Goal: Task Accomplishment & Management: Manage account settings

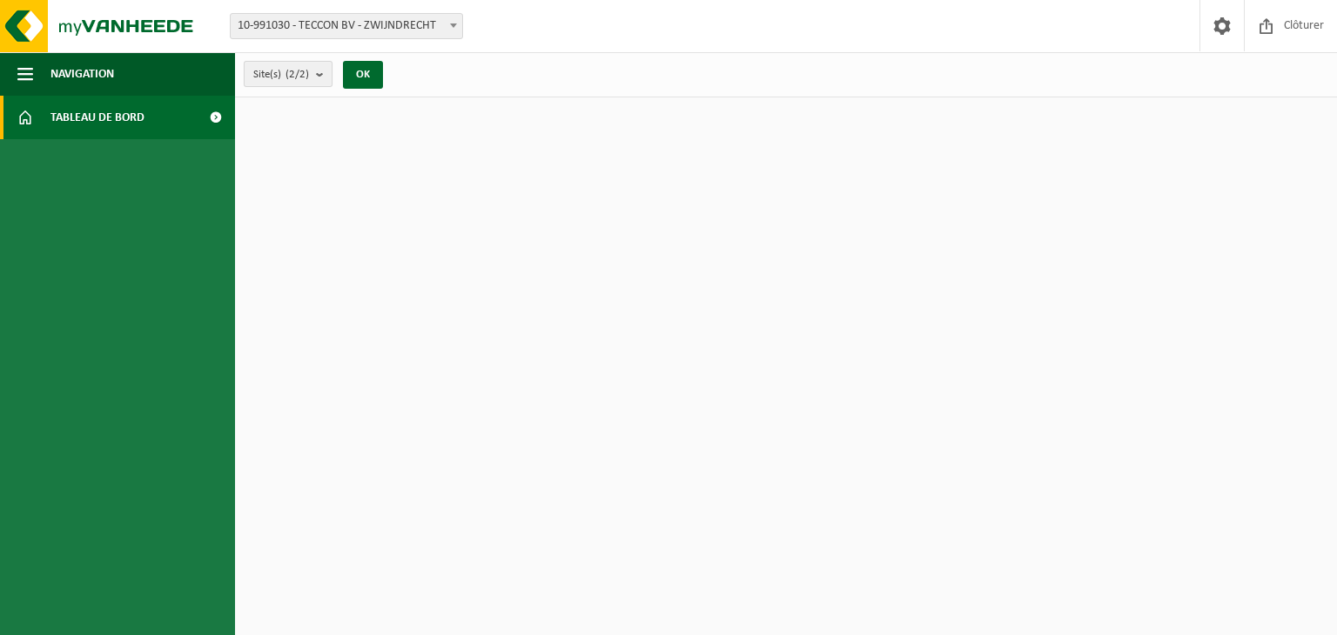
click at [319, 80] on b "submit" at bounding box center [324, 74] width 16 height 24
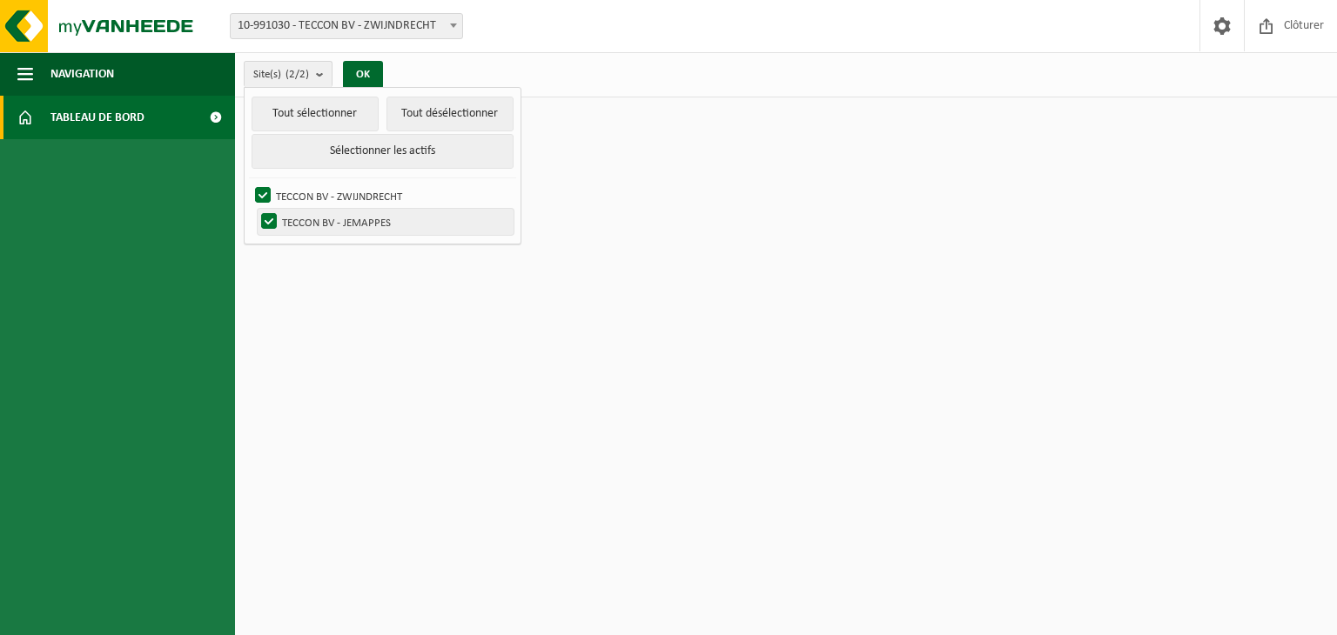
click at [311, 220] on label "TECCON BV - JEMAPPES" at bounding box center [386, 222] width 256 height 26
click at [255, 209] on input "TECCON BV - JEMAPPES" at bounding box center [254, 208] width 1 height 1
click at [311, 220] on label "TECCON BV - JEMAPPES" at bounding box center [386, 222] width 256 height 26
click at [255, 209] on input "TECCON BV - JEMAPPES" at bounding box center [254, 208] width 1 height 1
checkbox input "true"
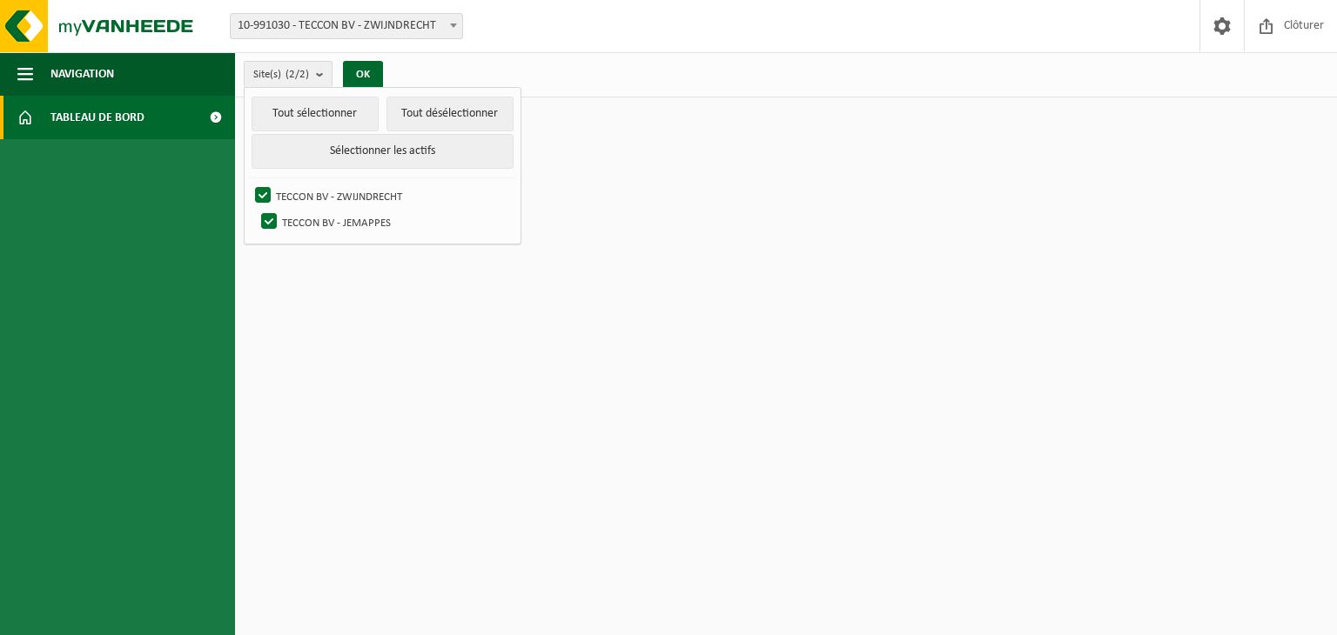
click at [807, 241] on html "Site: 10-991030 - TECCON BV - ZWIJNDRECHT 10-991029 - TECCON BV - JEMAPPES 10-9…" at bounding box center [668, 317] width 1337 height 635
click at [282, 71] on span "Site(s) (2/2)" at bounding box center [281, 75] width 56 height 26
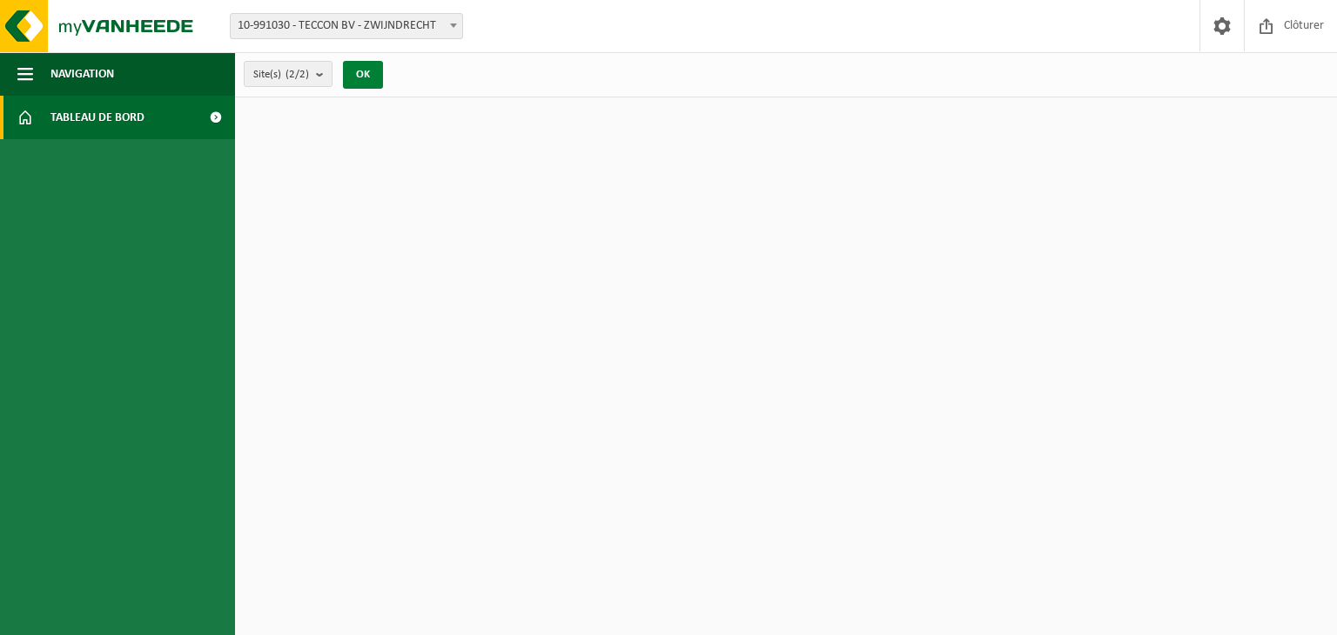
click at [355, 74] on button "OK" at bounding box center [363, 75] width 40 height 28
click at [23, 68] on span "button" at bounding box center [25, 74] width 16 height 44
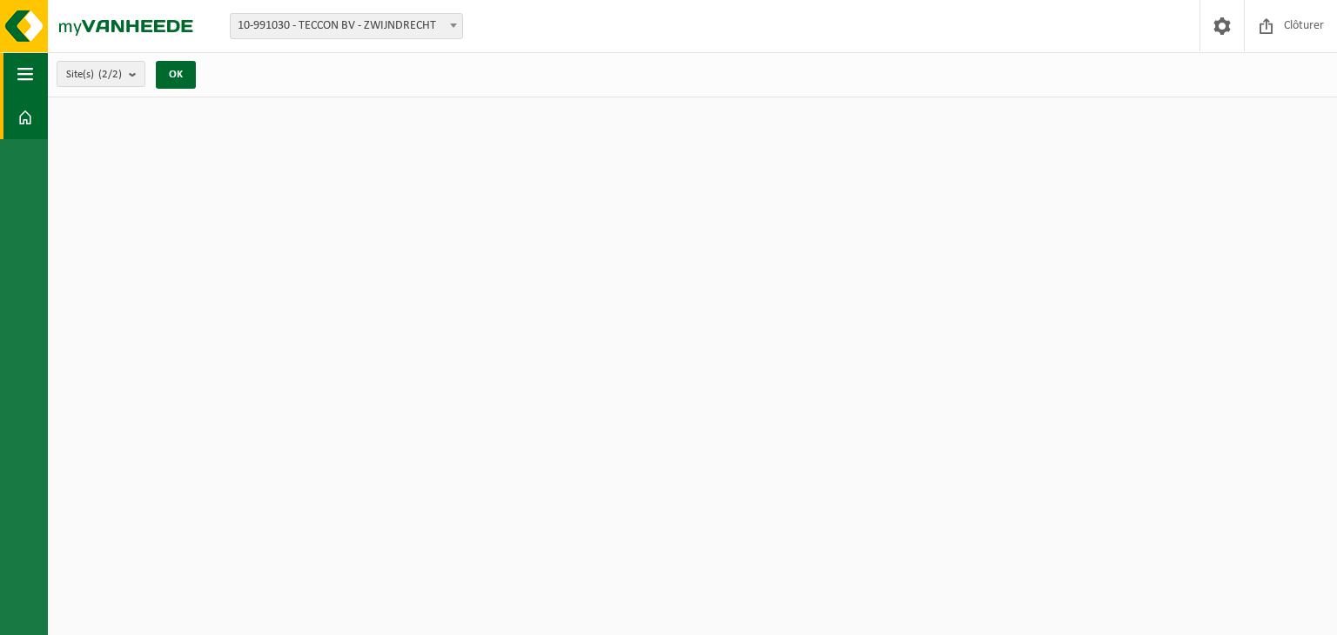
click at [23, 68] on span "button" at bounding box center [25, 74] width 16 height 44
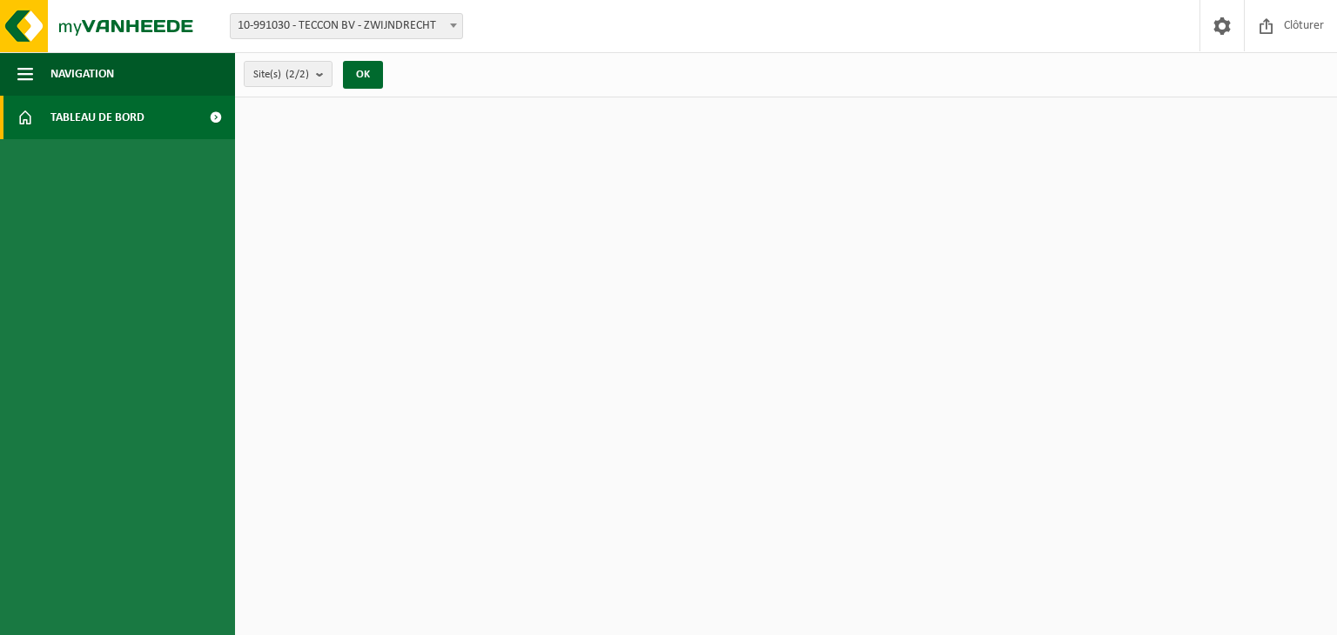
click at [90, 117] on span "Tableau de bord" at bounding box center [97, 118] width 94 height 44
click at [21, 64] on span "button" at bounding box center [25, 74] width 16 height 44
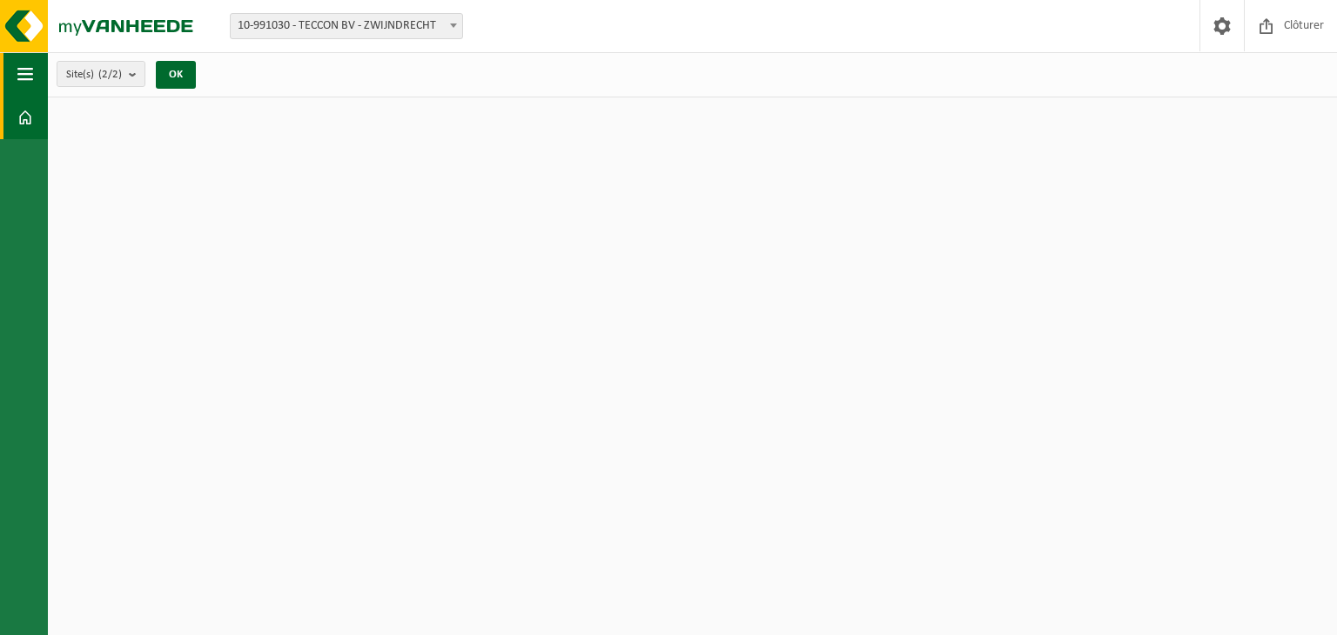
click at [21, 64] on span "button" at bounding box center [25, 74] width 16 height 44
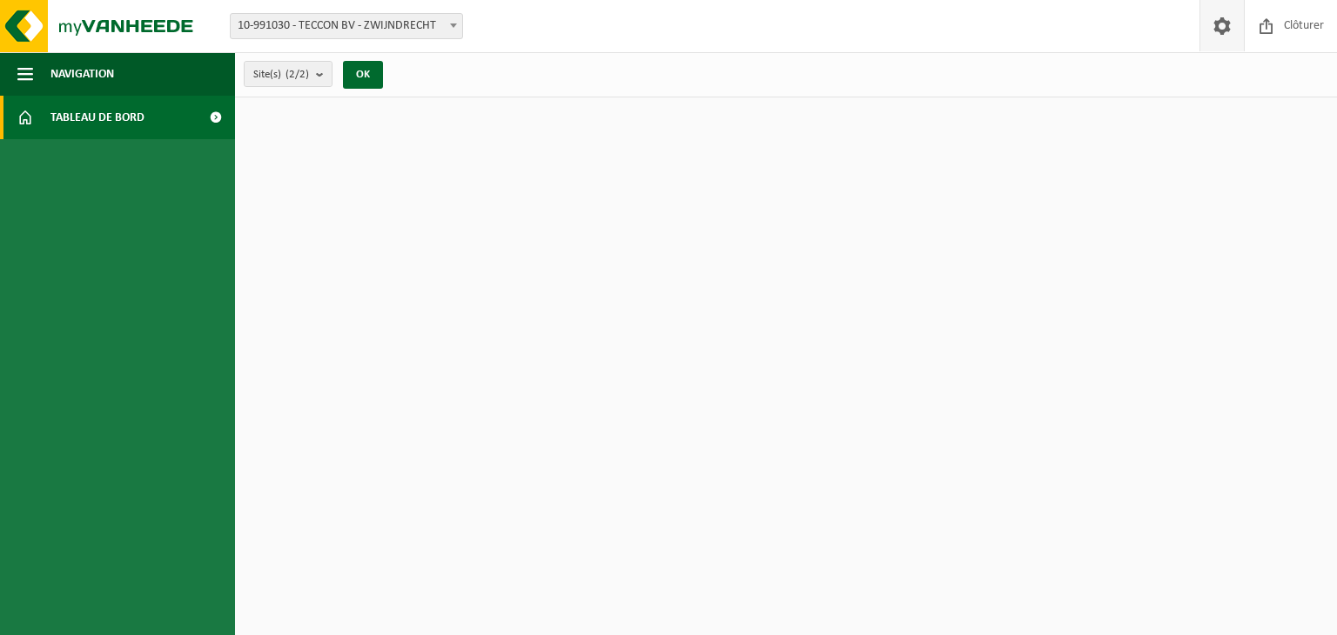
click at [1217, 25] on span at bounding box center [1222, 25] width 26 height 51
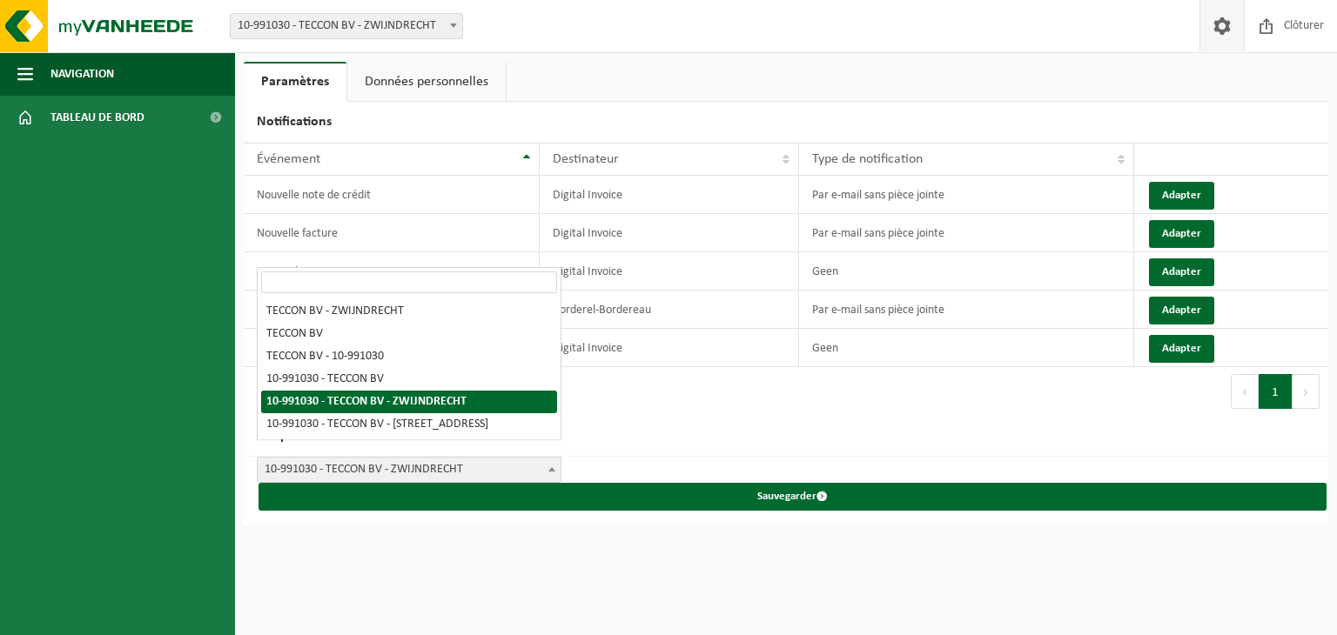
click at [534, 460] on span "10-991030 - TECCON BV - ZWIJNDRECHT" at bounding box center [409, 470] width 303 height 24
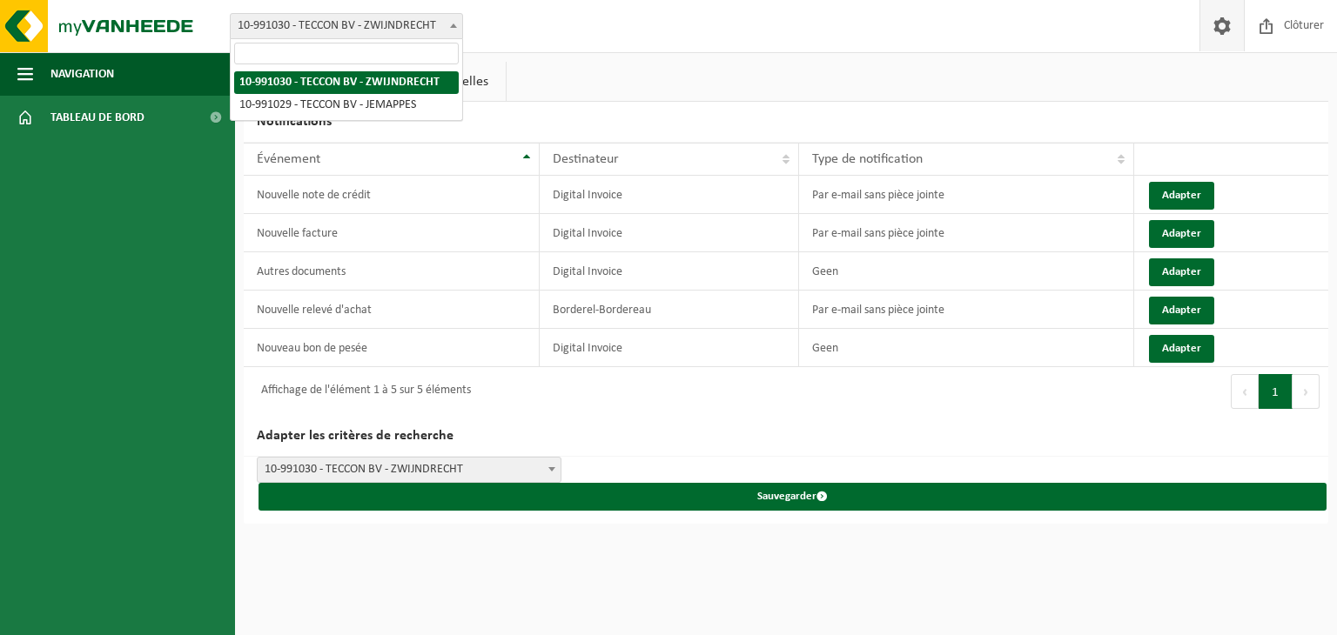
click at [348, 22] on span "10-991030 - TECCON BV - ZWIJNDRECHT" at bounding box center [347, 26] width 232 height 24
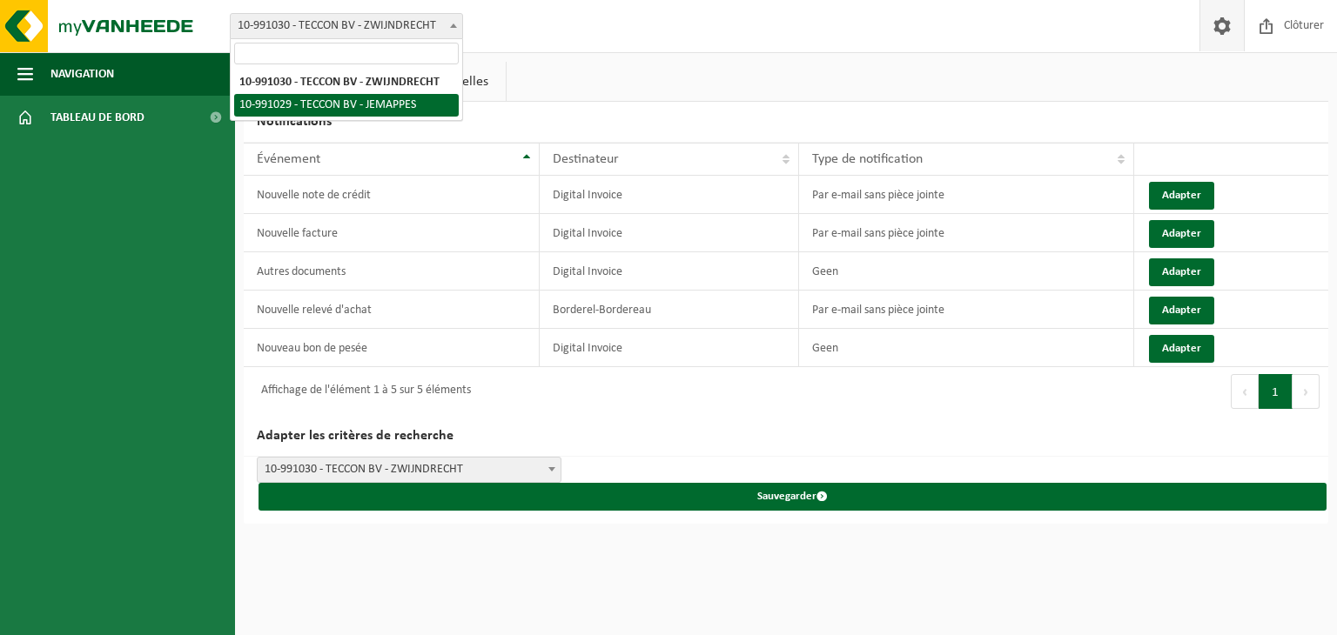
select select "169479"
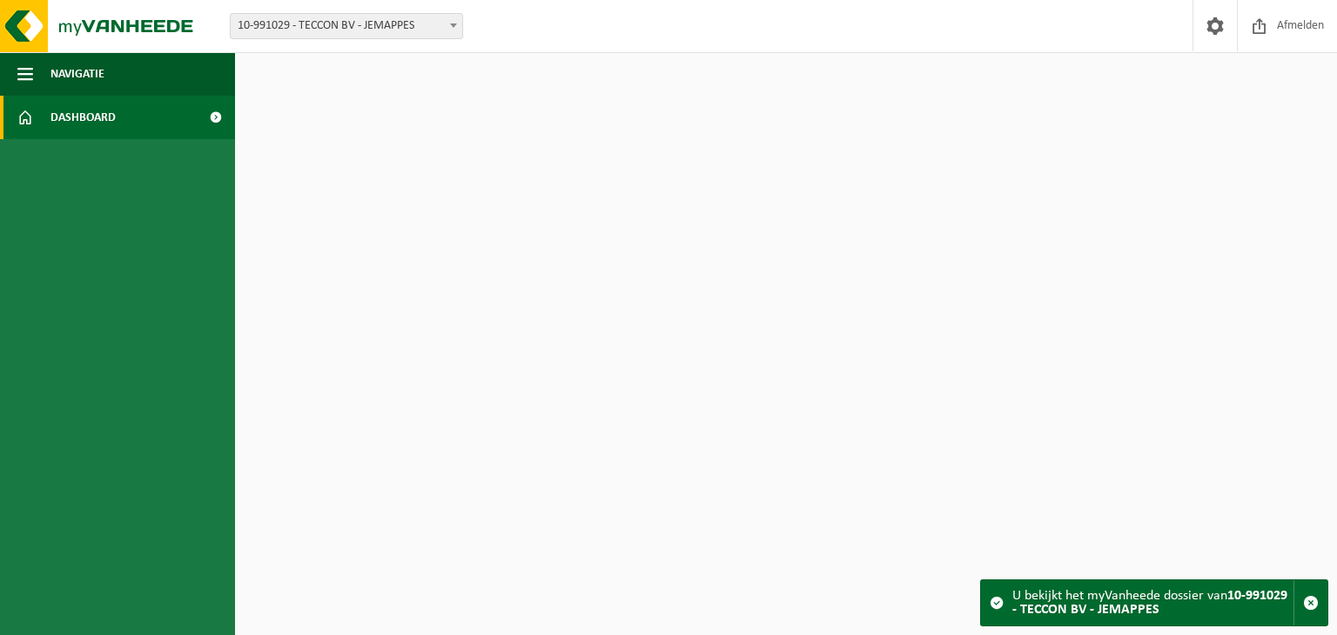
click at [1044, 604] on strong "10-991029 - TECCON BV - JEMAPPES" at bounding box center [1149, 603] width 275 height 28
click at [1207, 29] on span at bounding box center [1215, 25] width 26 height 51
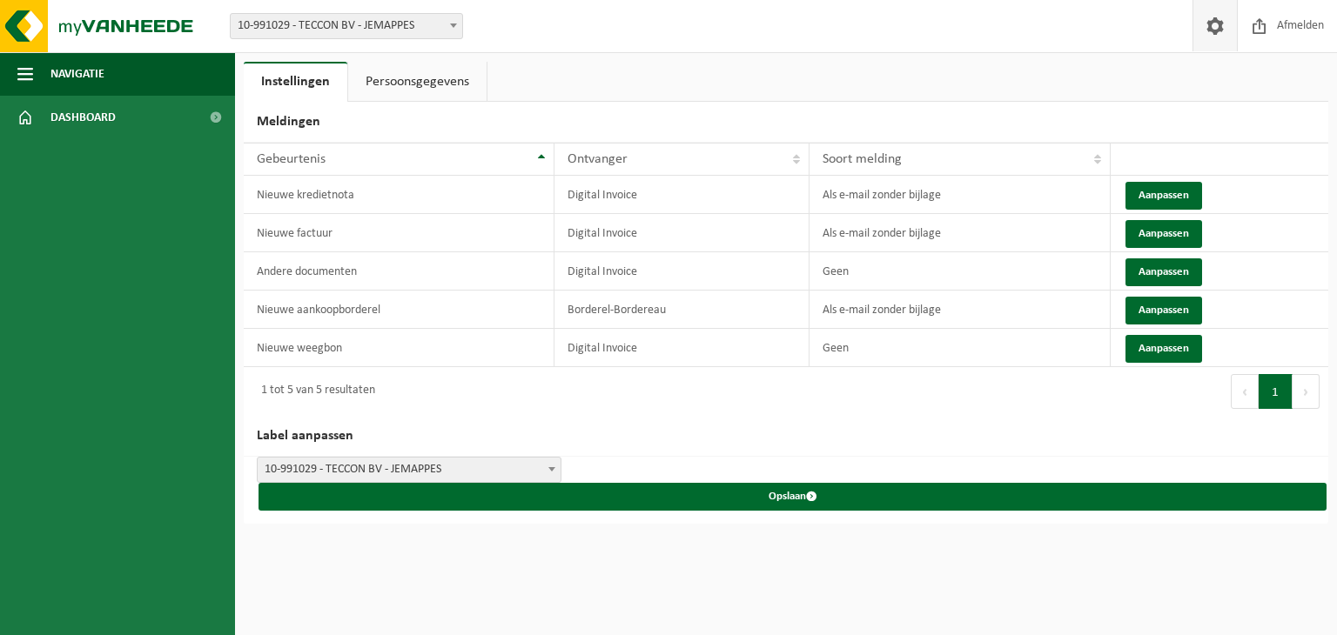
click at [379, 71] on link "Persoonsgegevens" at bounding box center [417, 82] width 138 height 40
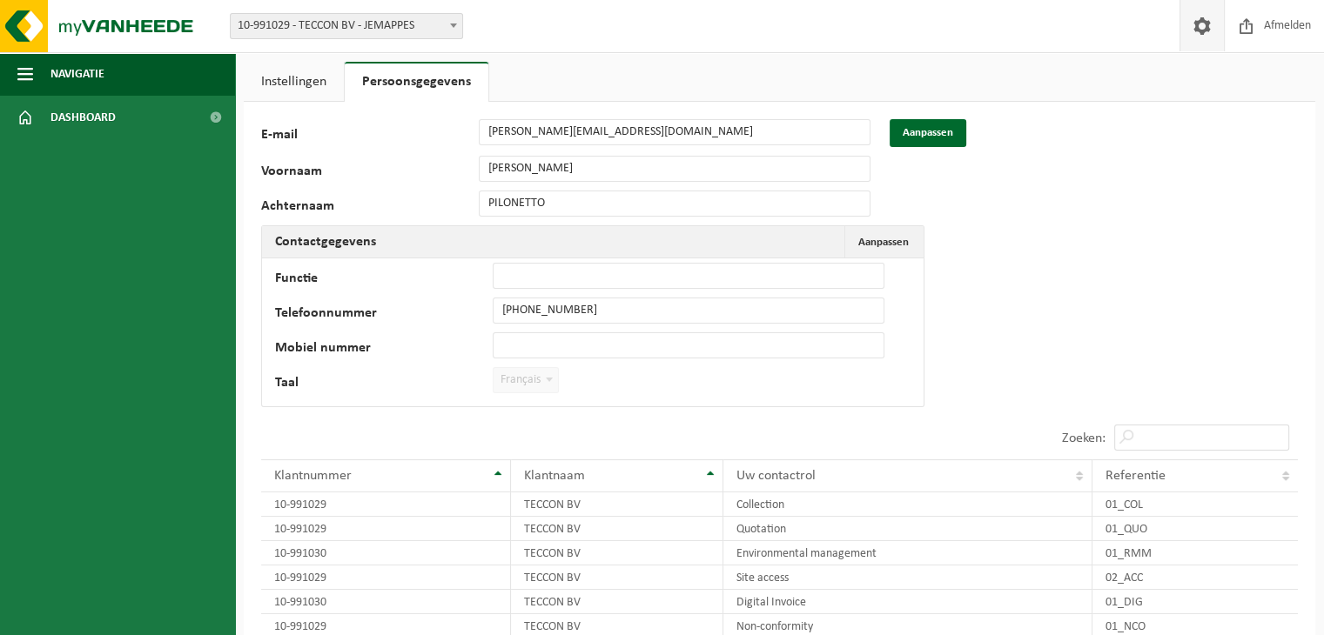
click at [313, 81] on link "Instellingen" at bounding box center [294, 82] width 100 height 40
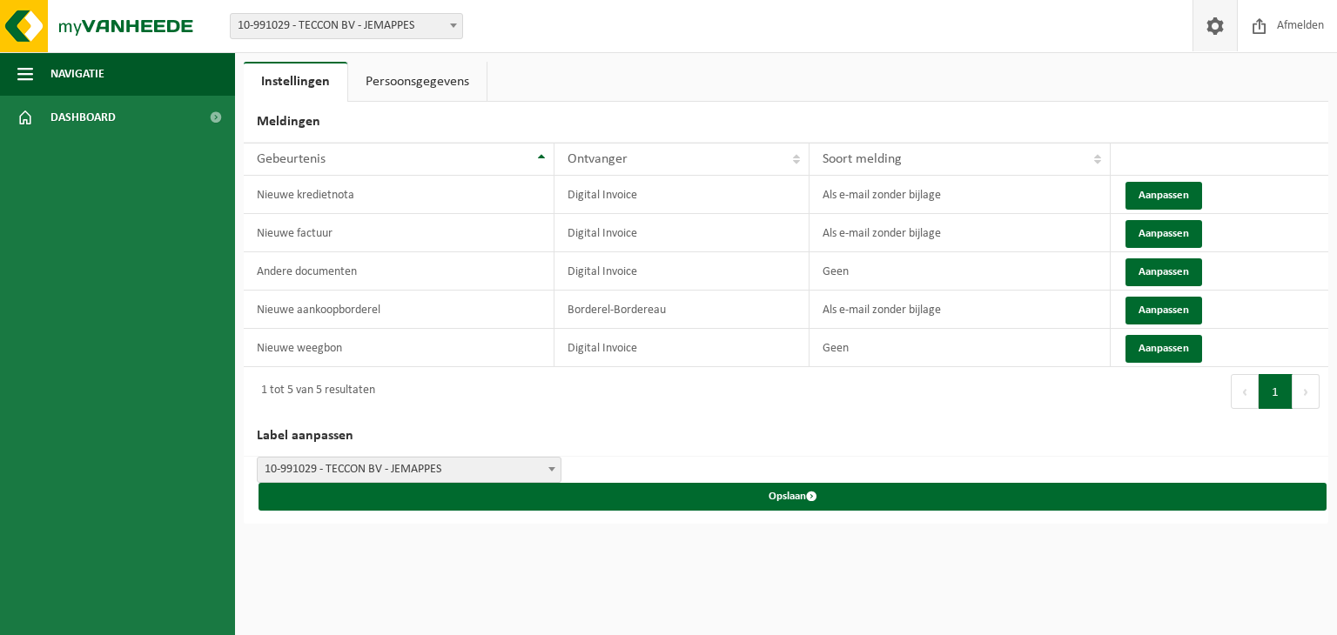
click at [1306, 388] on button "Volgende" at bounding box center [1306, 391] width 27 height 35
click at [1274, 388] on button "1" at bounding box center [1276, 391] width 34 height 35
click at [1065, 157] on div "Soort melding" at bounding box center [955, 159] width 265 height 14
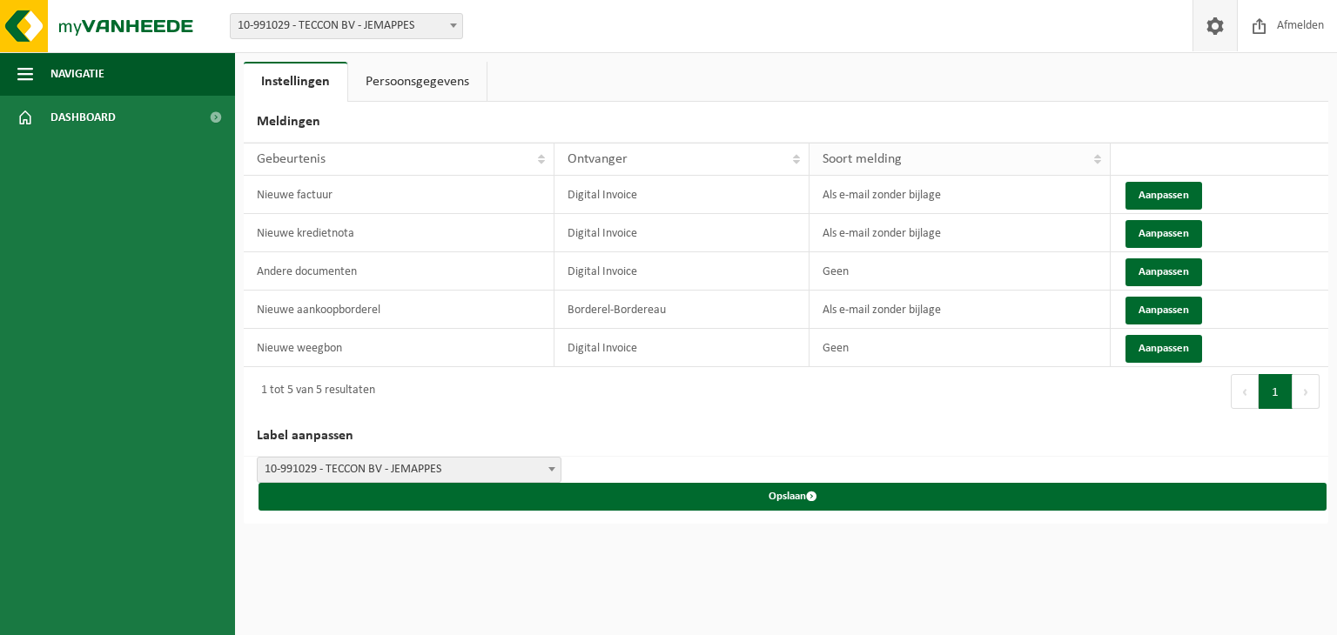
click at [1065, 157] on div "Soort melding" at bounding box center [955, 159] width 265 height 14
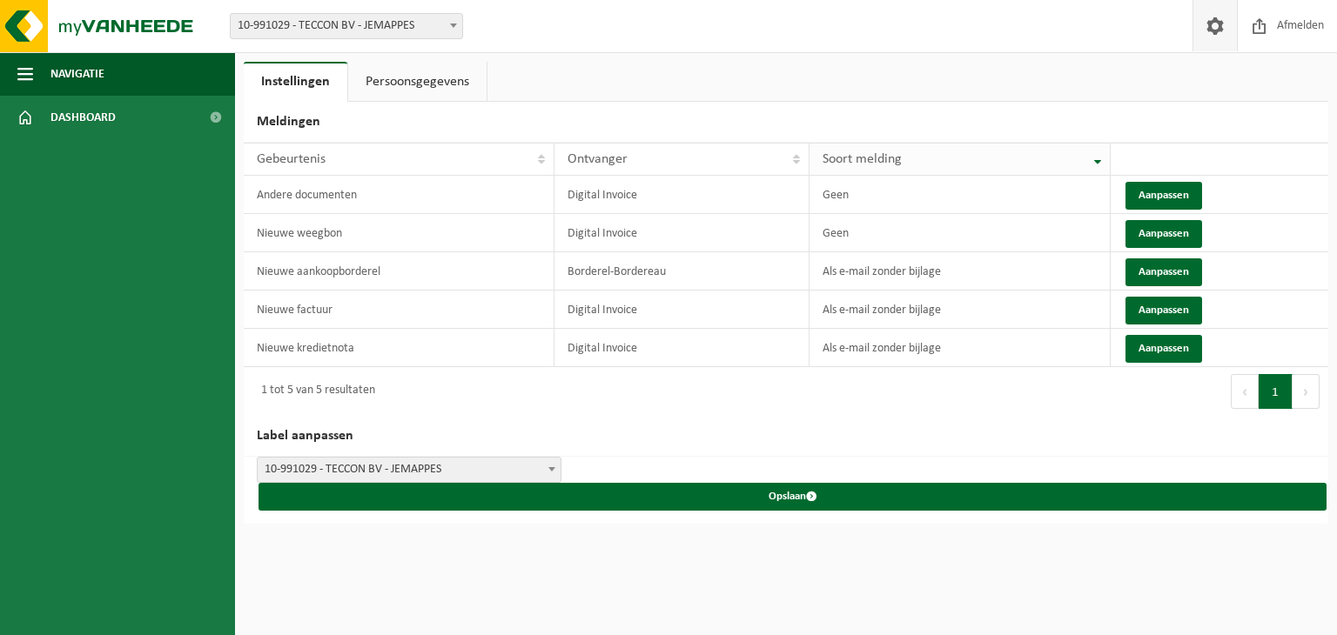
click at [1065, 157] on div "Soort melding" at bounding box center [955, 159] width 265 height 14
click at [405, 76] on link "Persoonsgegevens" at bounding box center [417, 82] width 138 height 40
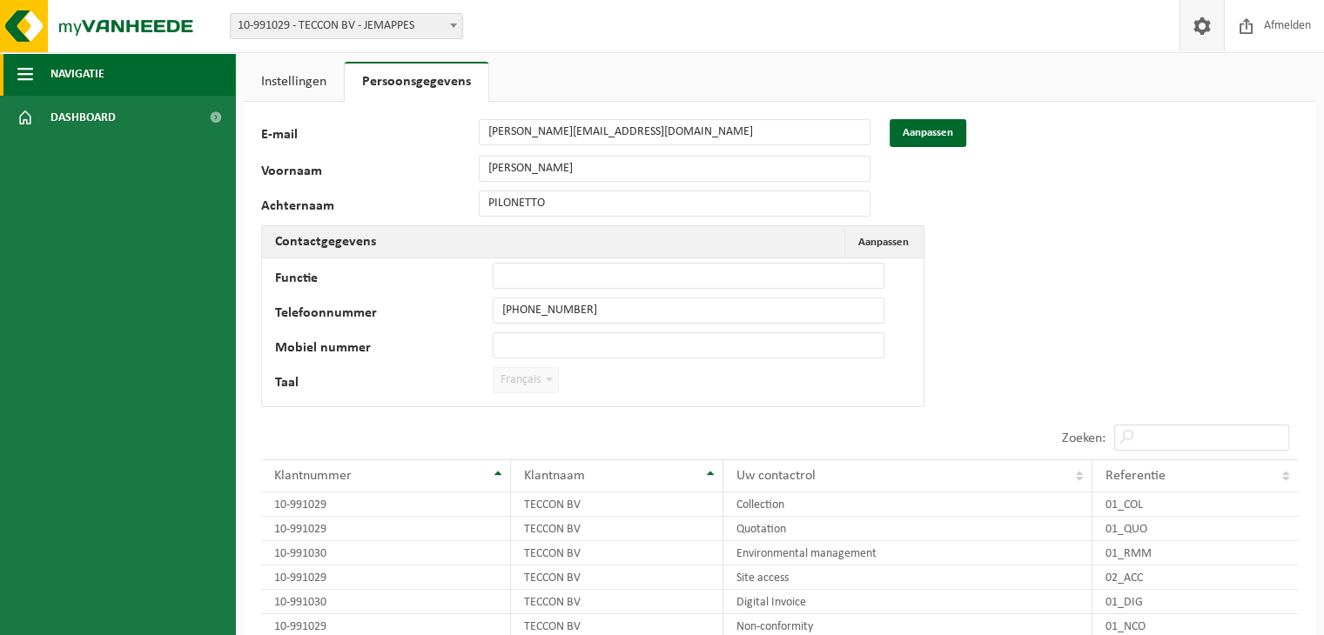
click at [38, 71] on button "Navigatie" at bounding box center [117, 74] width 235 height 44
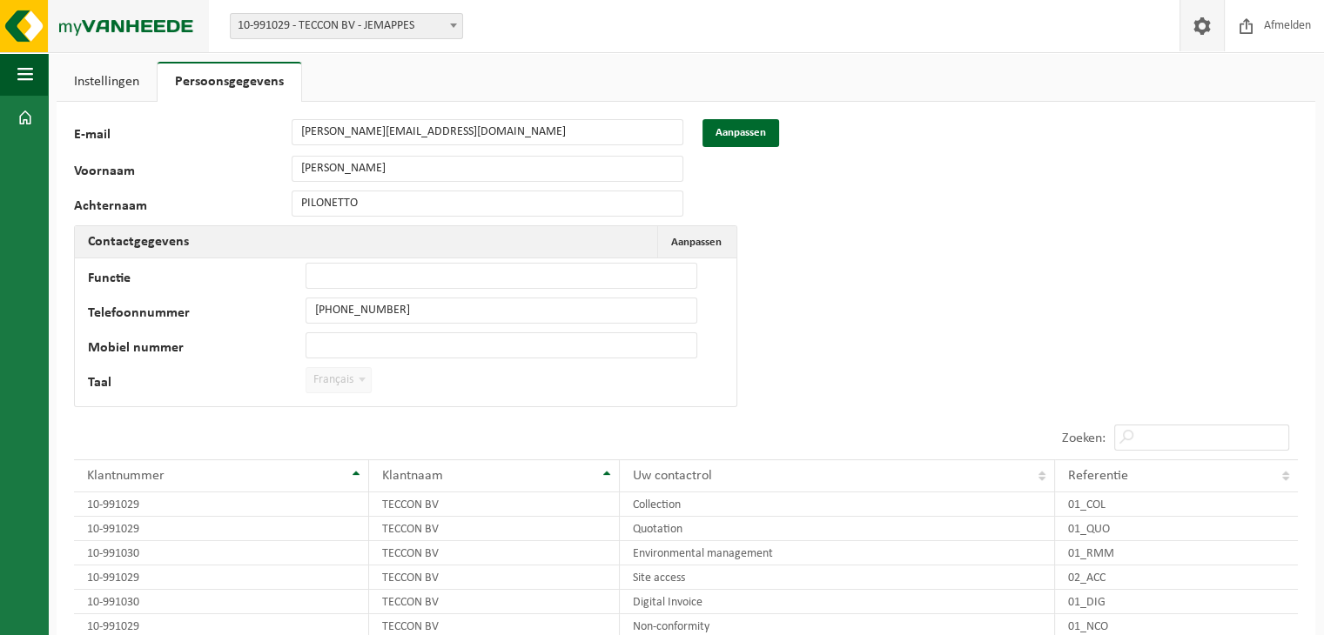
click at [108, 12] on img at bounding box center [104, 26] width 209 height 52
